Goal: Book appointment/travel/reservation

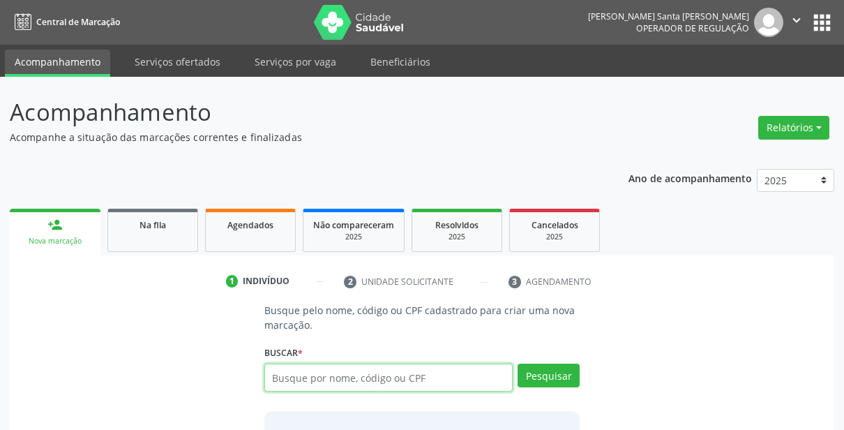
click at [314, 381] on input "text" at bounding box center [388, 377] width 249 height 28
type input "156"
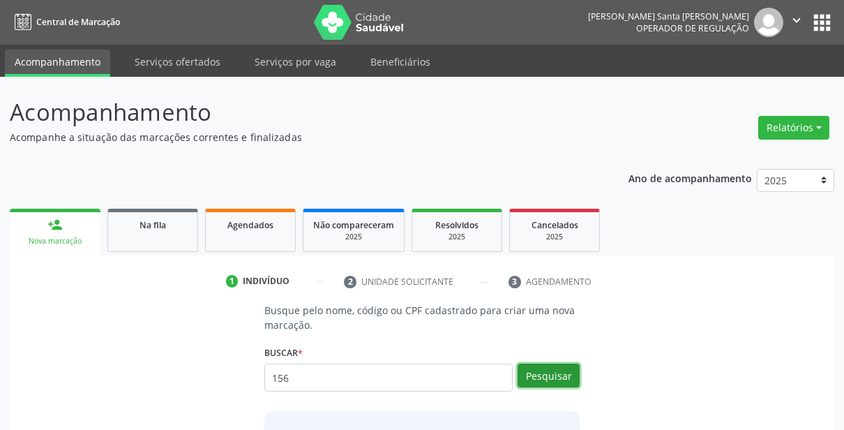
click at [546, 381] on button "Pesquisar" at bounding box center [548, 375] width 62 height 24
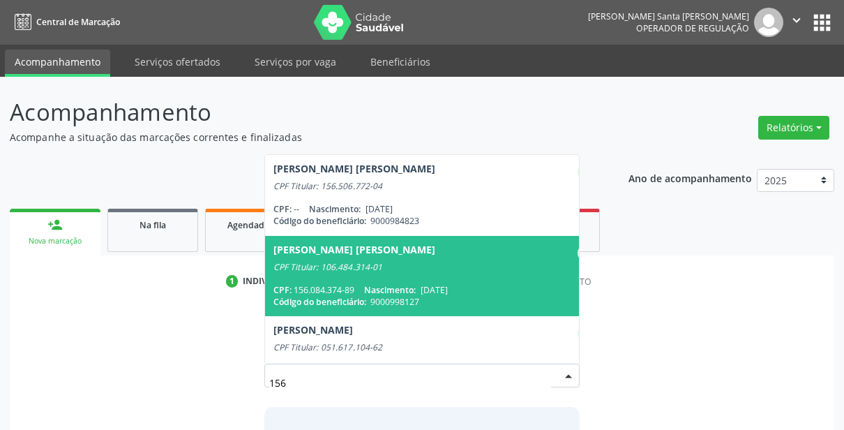
click at [342, 256] on div "[PERSON_NAME] [PERSON_NAME]" at bounding box center [354, 252] width 162 height 17
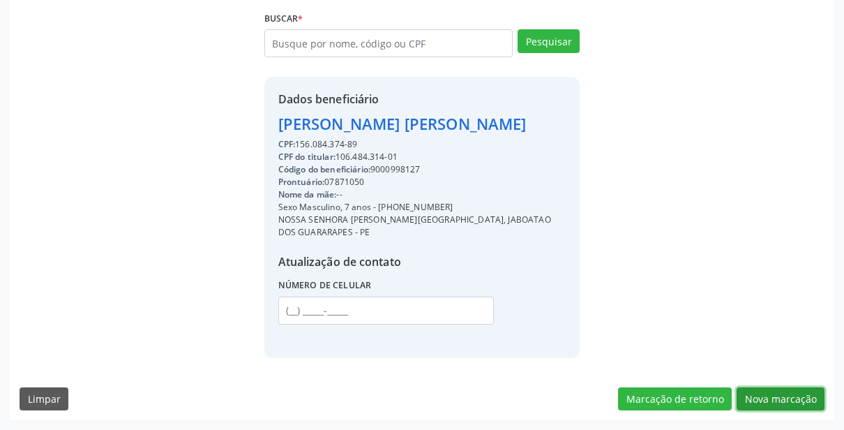
click at [812, 400] on button "Nova marcação" at bounding box center [780, 399] width 88 height 24
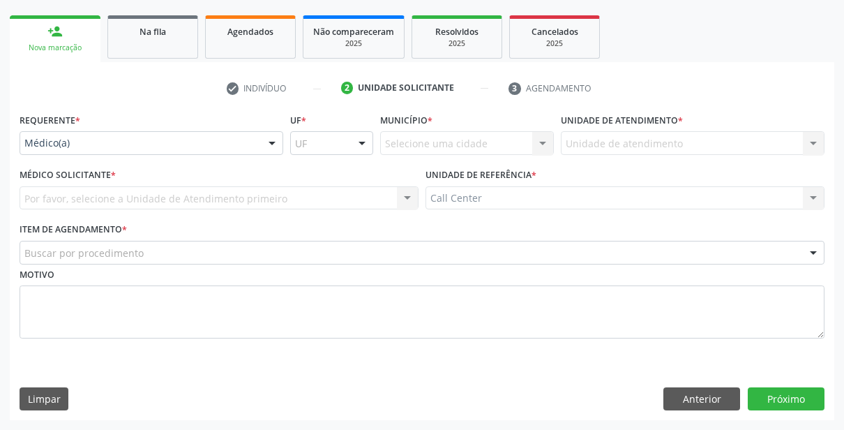
click at [49, 132] on div "Médico(a)" at bounding box center [152, 143] width 264 height 24
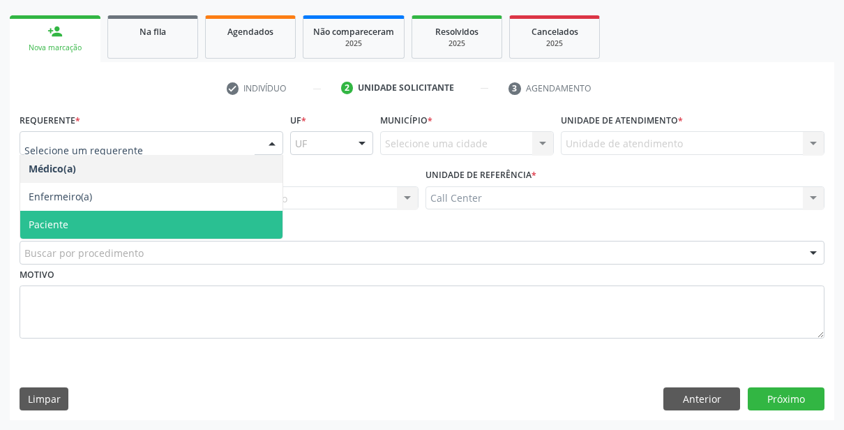
click at [61, 216] on span "Paciente" at bounding box center [151, 225] width 262 height 28
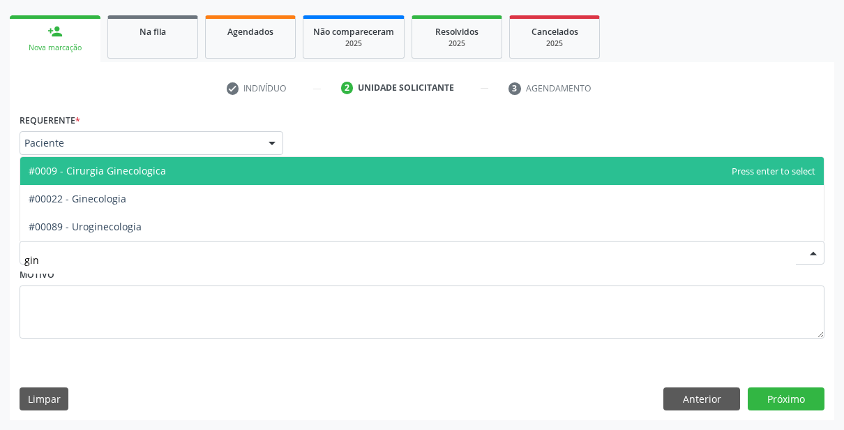
type input "gine"
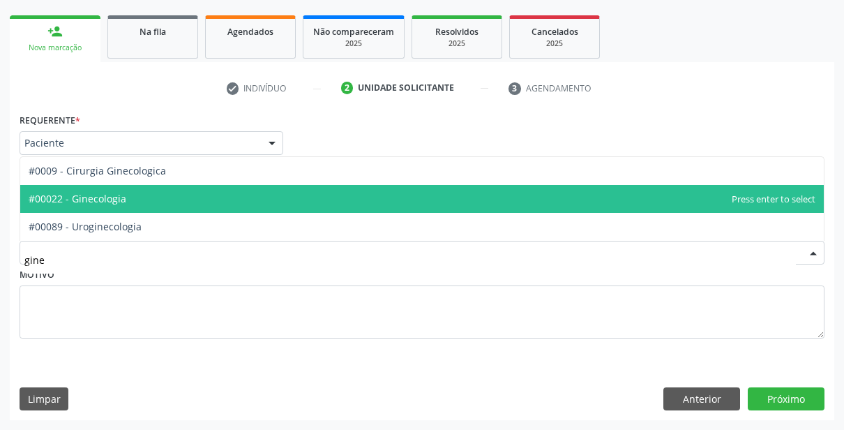
click at [144, 190] on span "#00022 - Ginecologia" at bounding box center [421, 199] width 803 height 28
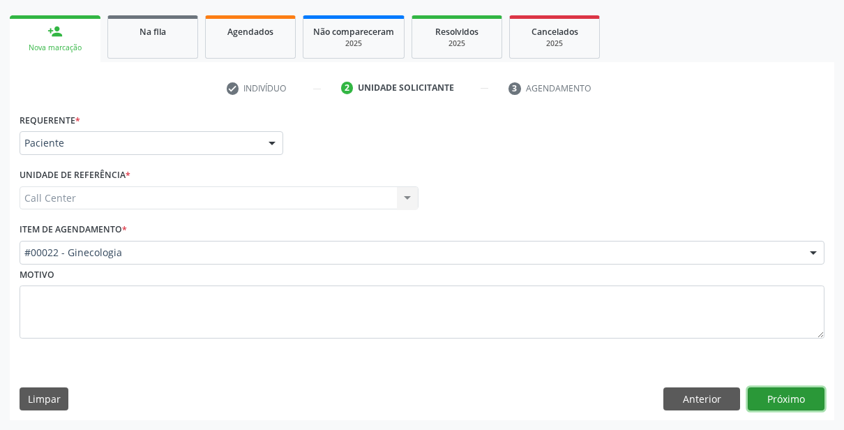
click at [797, 401] on button "Próximo" at bounding box center [786, 399] width 77 height 24
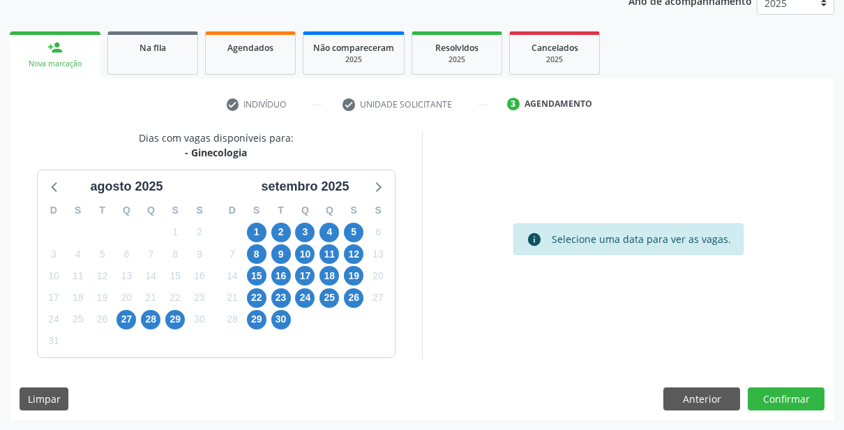
click at [165, 335] on div "5" at bounding box center [175, 341] width 24 height 22
click at [183, 312] on div "29" at bounding box center [175, 319] width 20 height 22
click at [179, 317] on span "29" at bounding box center [175, 320] width 20 height 20
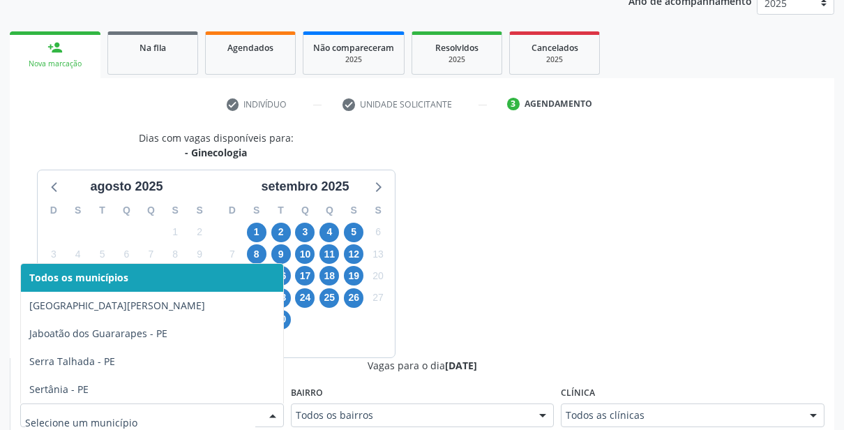
click at [135, 404] on div at bounding box center [152, 415] width 264 height 24
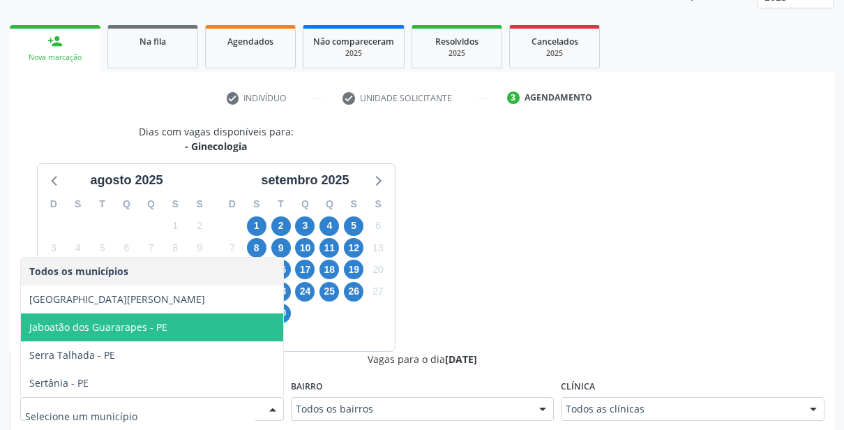
click at [344, 275] on div "19" at bounding box center [354, 270] width 20 height 22
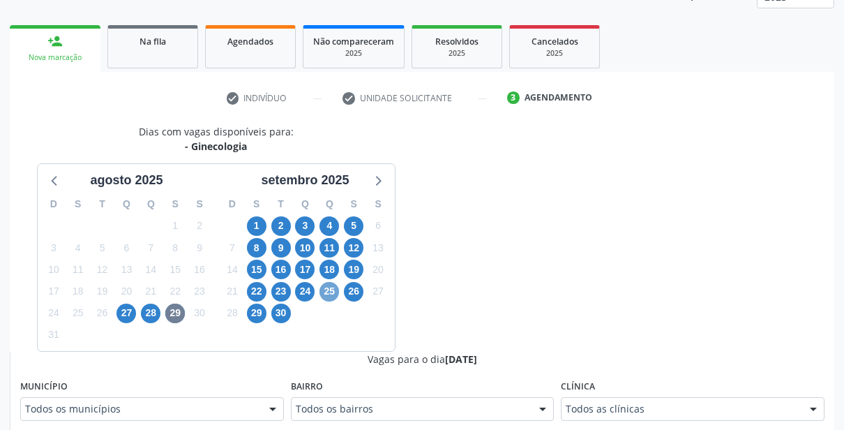
click at [319, 294] on span "25" at bounding box center [329, 292] width 20 height 20
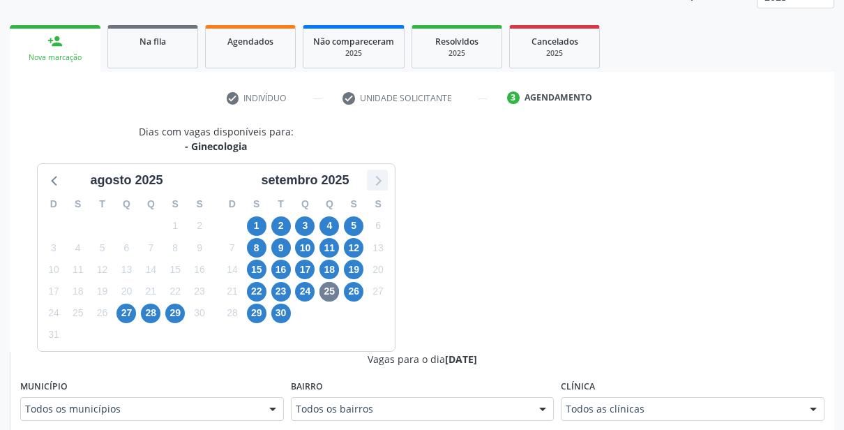
click at [367, 174] on div at bounding box center [377, 179] width 21 height 21
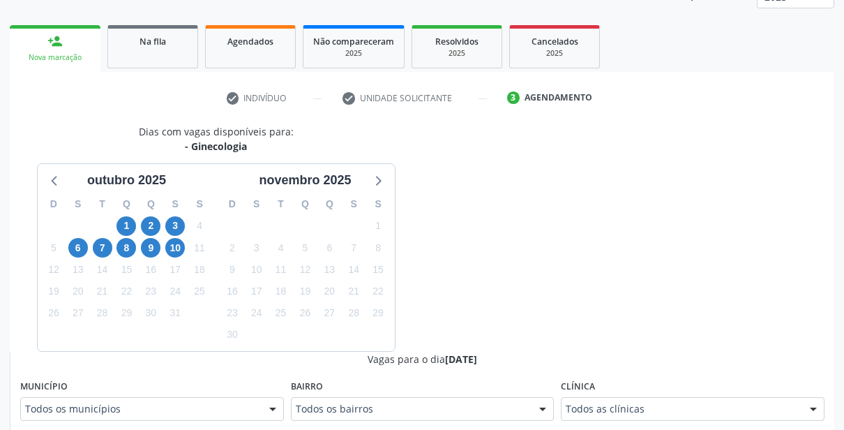
click at [160, 249] on div "9" at bounding box center [151, 248] width 20 height 22
click at [171, 249] on span "10" at bounding box center [175, 248] width 20 height 20
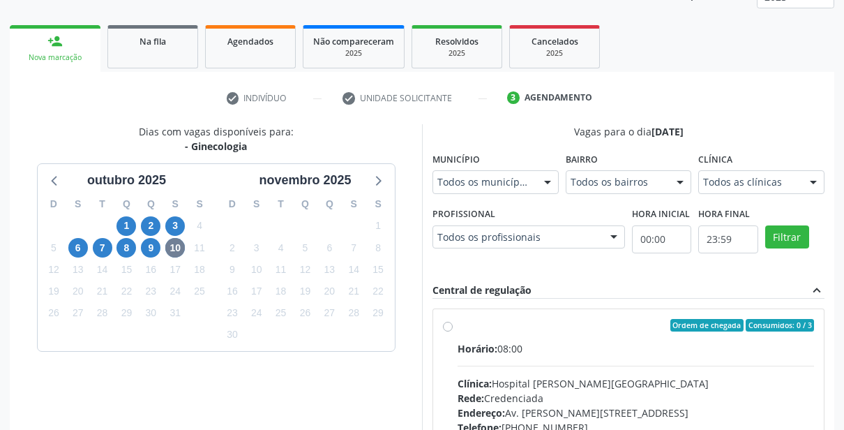
click at [432, 203] on fieldset "Município Todos os municípios Todos os municípios [GEOGRAPHIC_DATA][PERSON_NAME…" at bounding box center [495, 176] width 126 height 54
click at [594, 128] on div "[PERSON_NAME] com vagas disponíveis para: - Ginecologia outubro 2025 D S T Q Q …" at bounding box center [422, 350] width 824 height 453
